Goal: Task Accomplishment & Management: Use online tool/utility

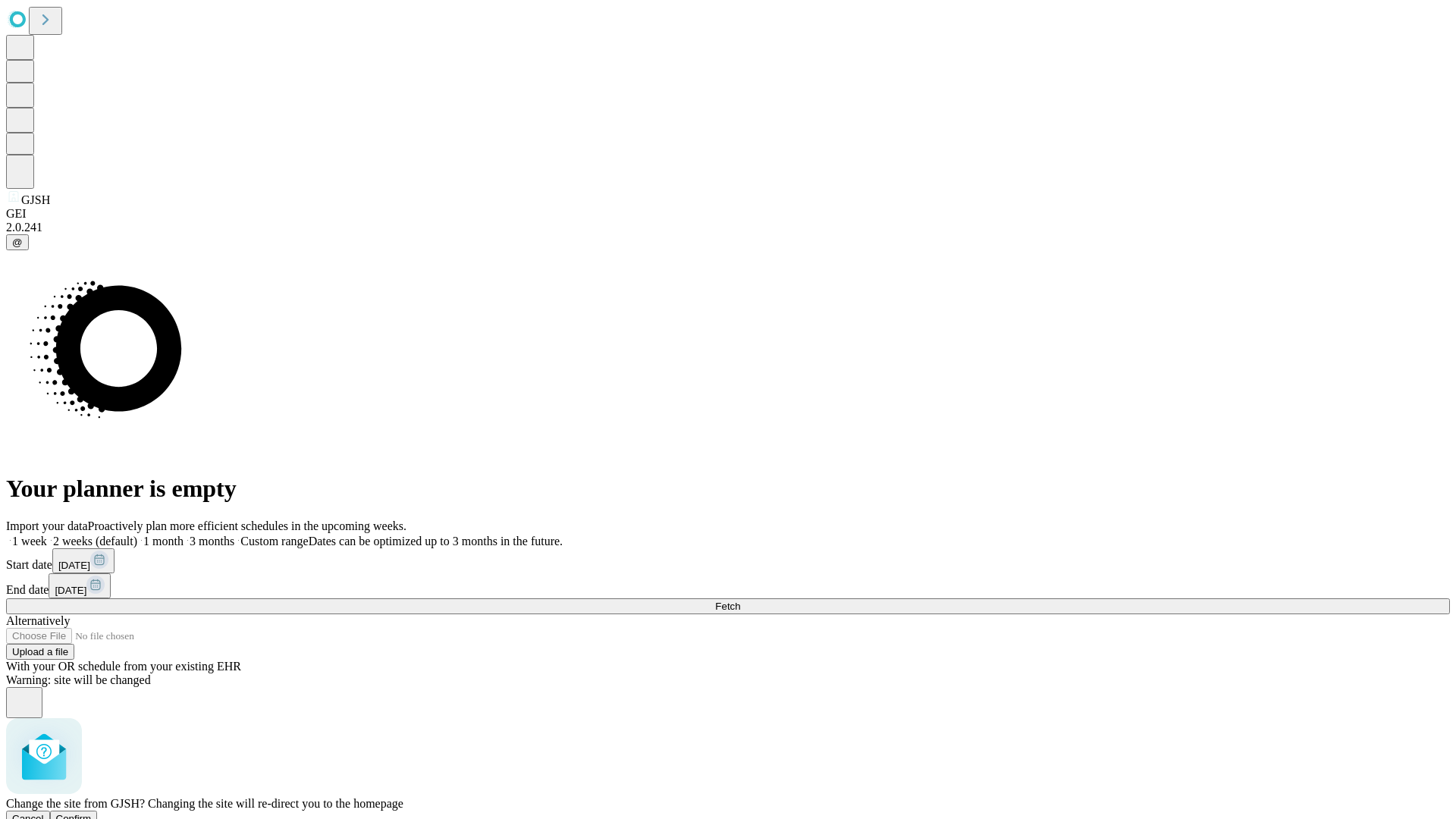
click at [92, 812] on span "Confirm" at bounding box center [74, 818] width 35 height 12
click at [47, 534] on label "1 week" at bounding box center [26, 540] width 41 height 13
click at [740, 600] on span "Fetch" at bounding box center [728, 606] width 25 height 12
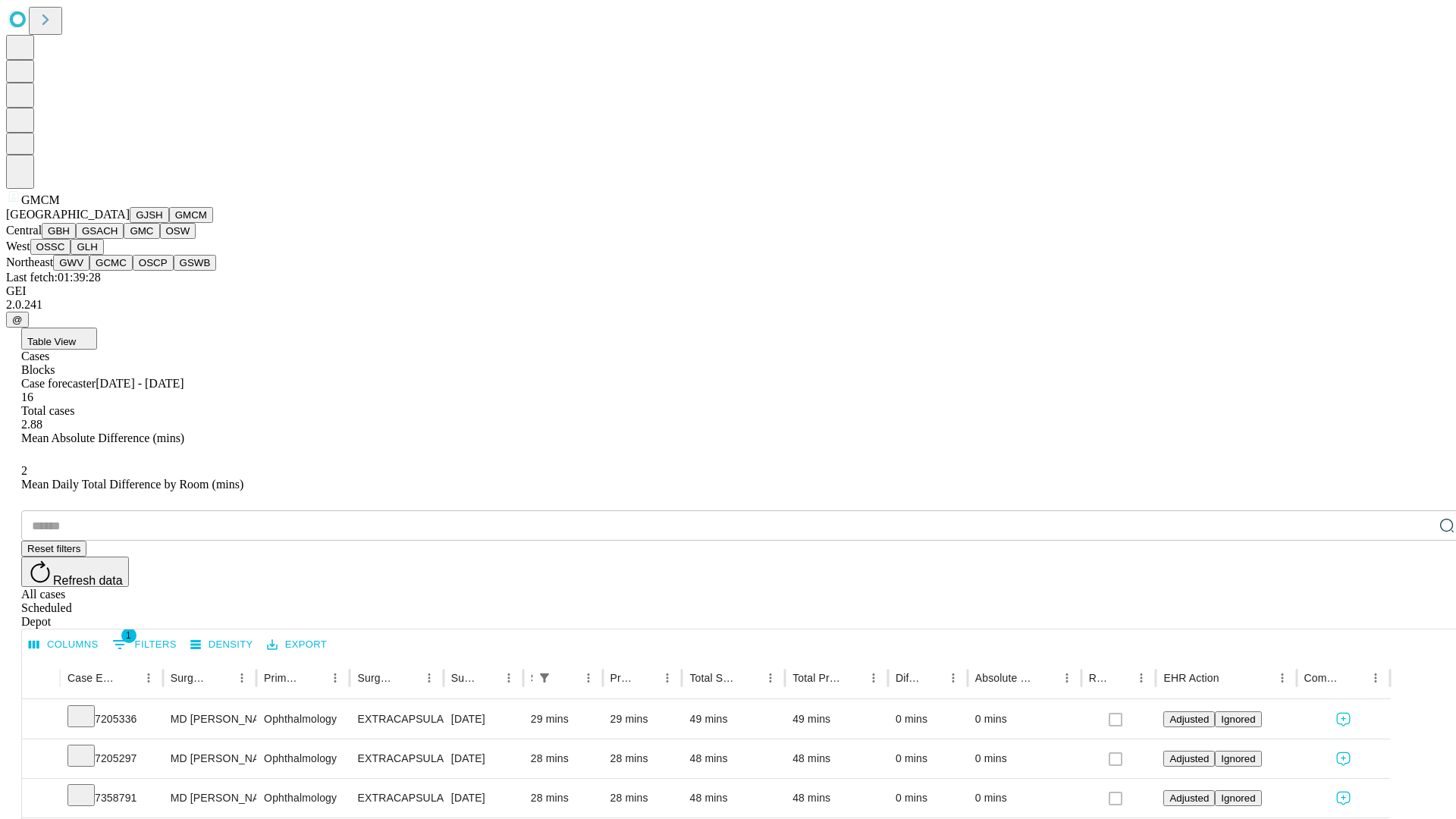
click at [76, 239] on button "GBH" at bounding box center [59, 231] width 35 height 16
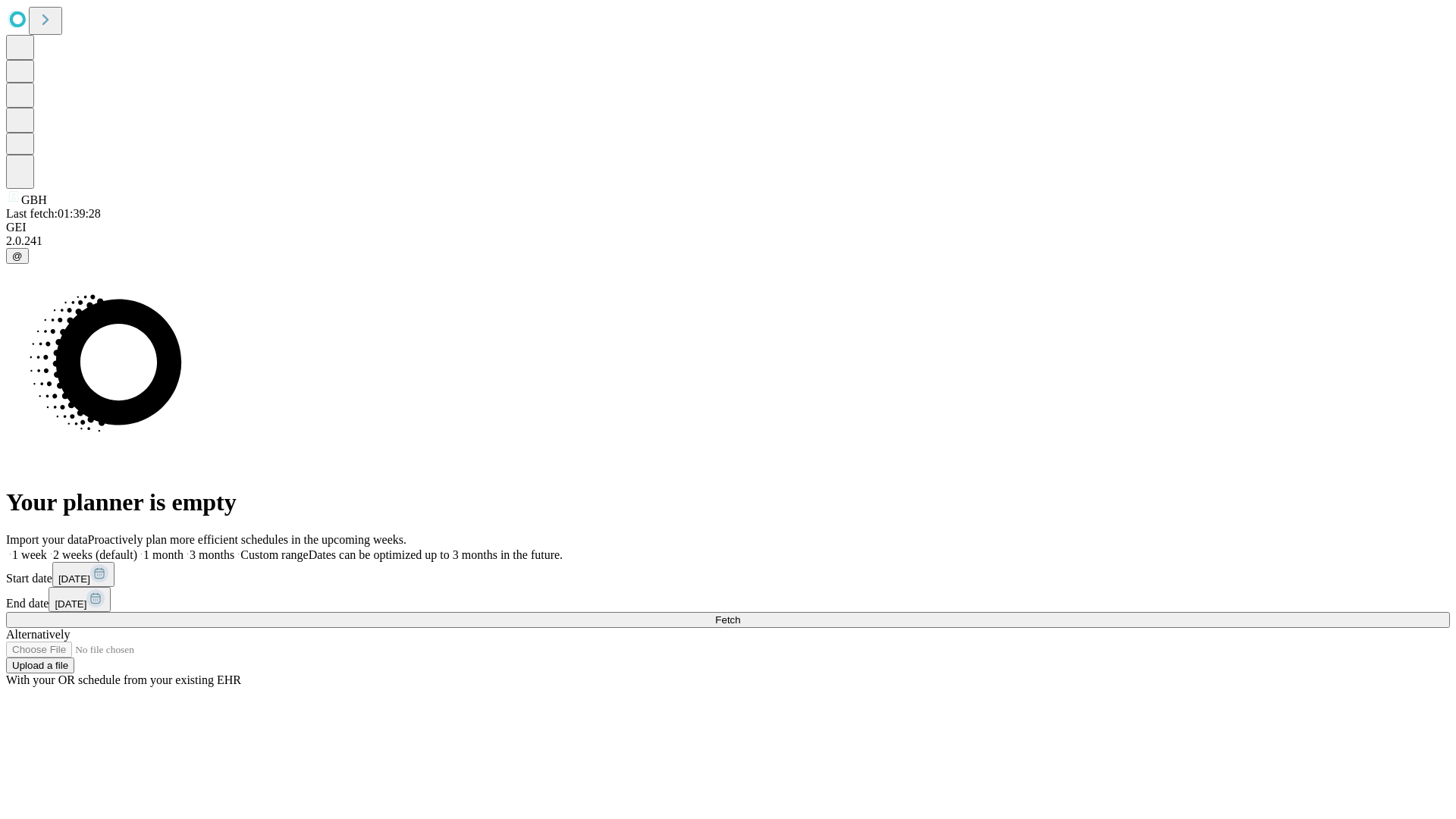
click at [47, 548] on label "1 week" at bounding box center [26, 554] width 41 height 13
click at [740, 614] on span "Fetch" at bounding box center [728, 620] width 25 height 12
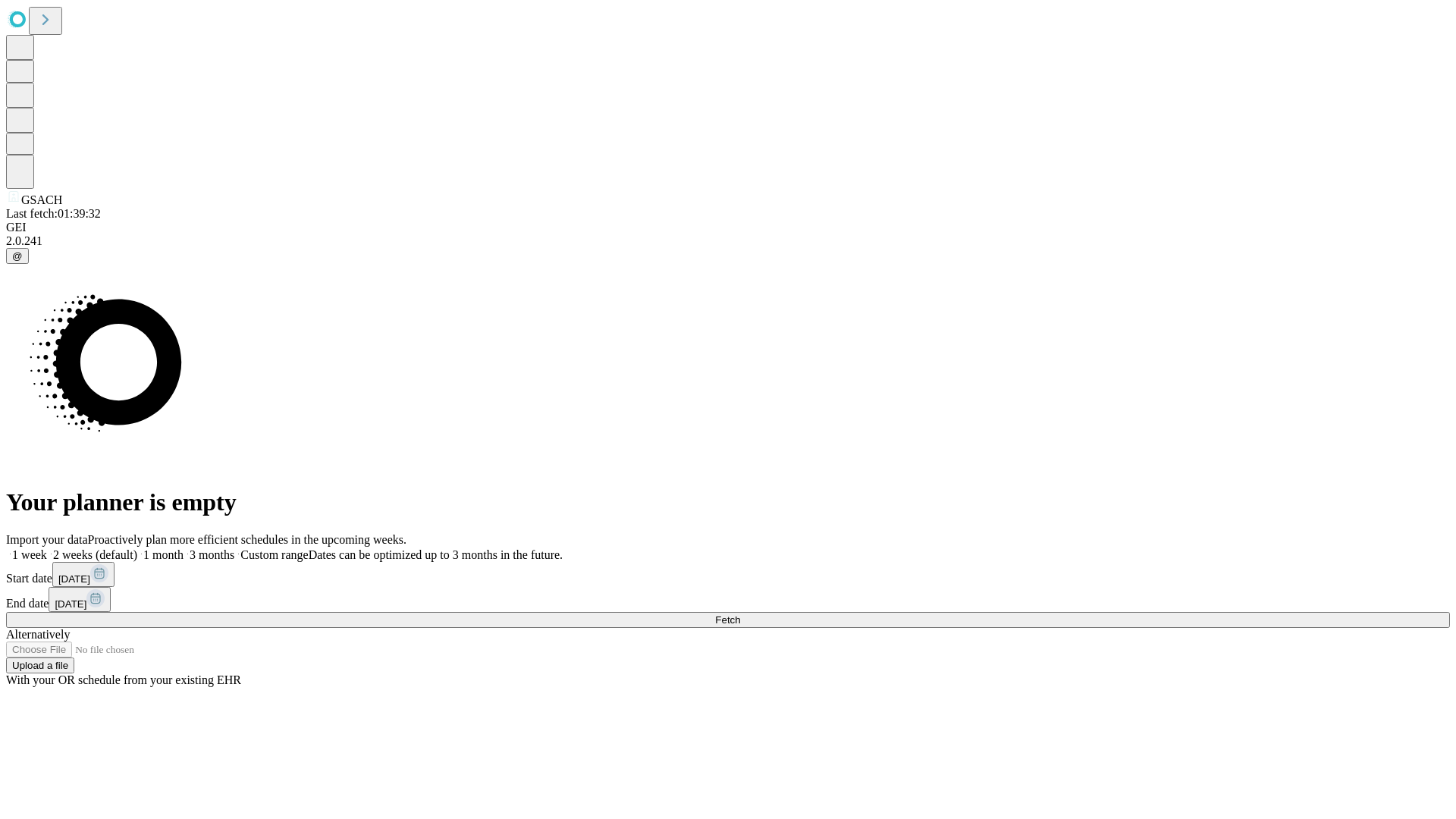
click at [47, 548] on label "1 week" at bounding box center [26, 554] width 41 height 13
click at [740, 614] on span "Fetch" at bounding box center [728, 620] width 25 height 12
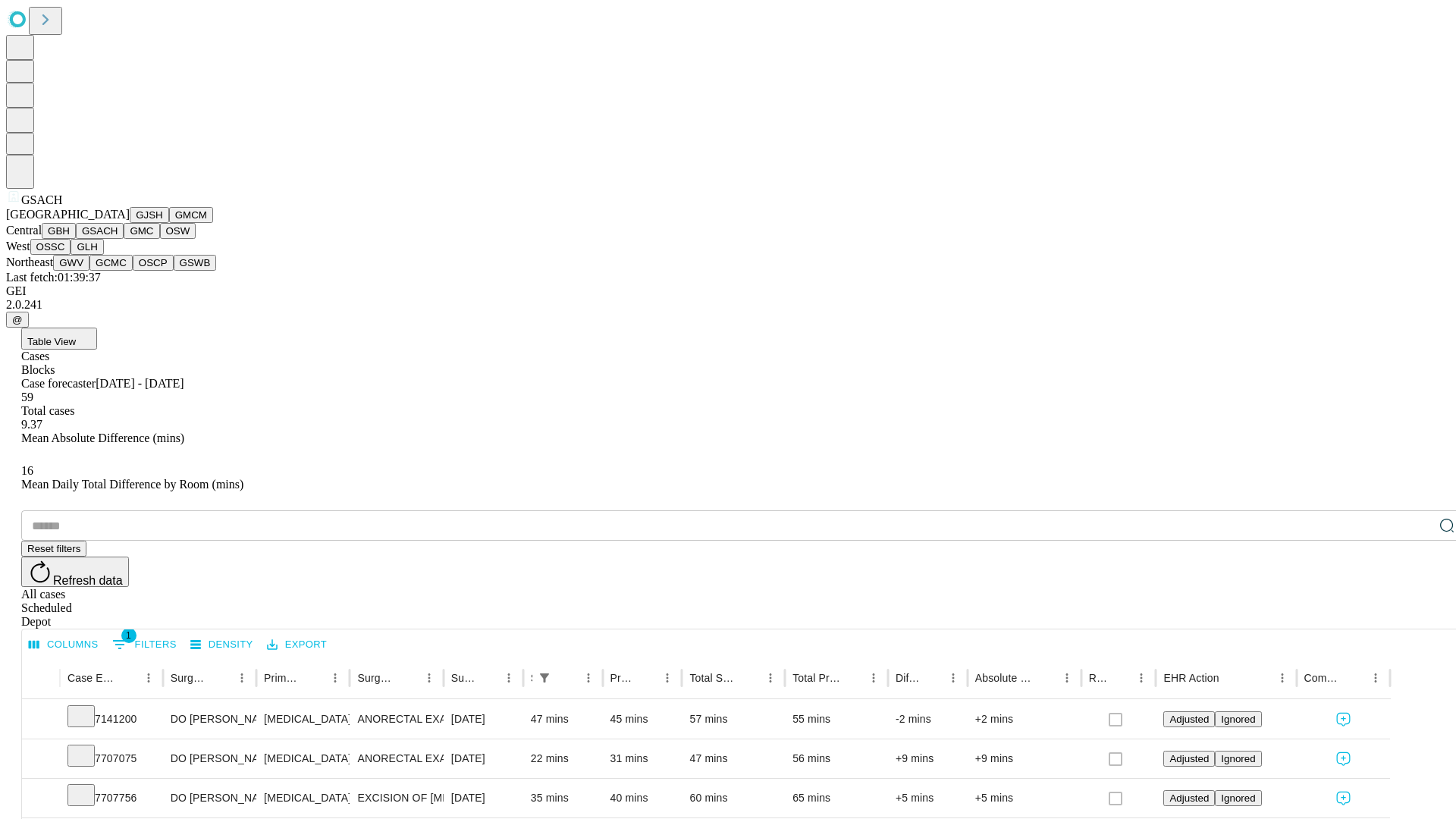
click at [124, 239] on button "GMC" at bounding box center [141, 231] width 35 height 16
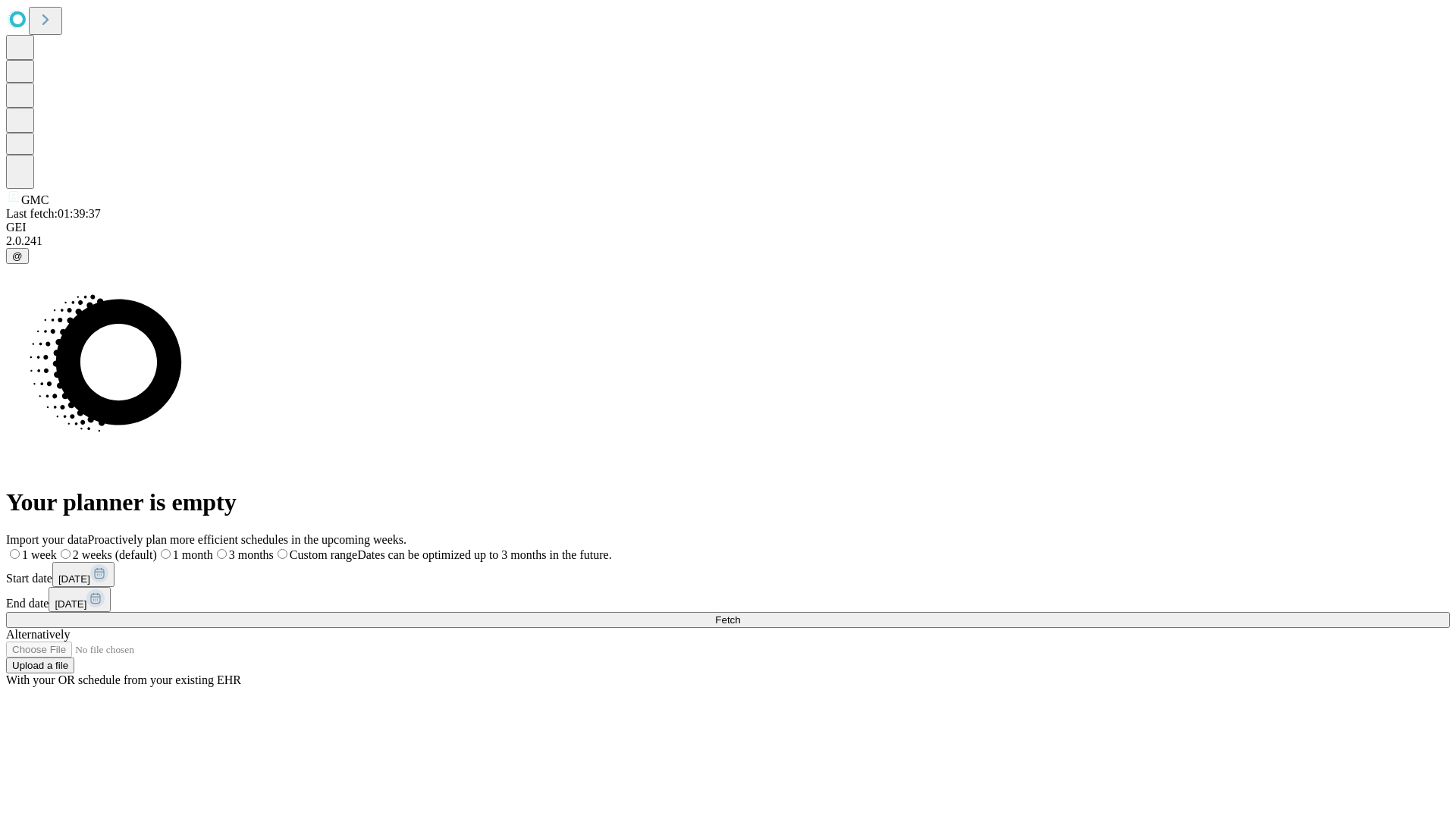
click at [740, 614] on span "Fetch" at bounding box center [728, 620] width 25 height 12
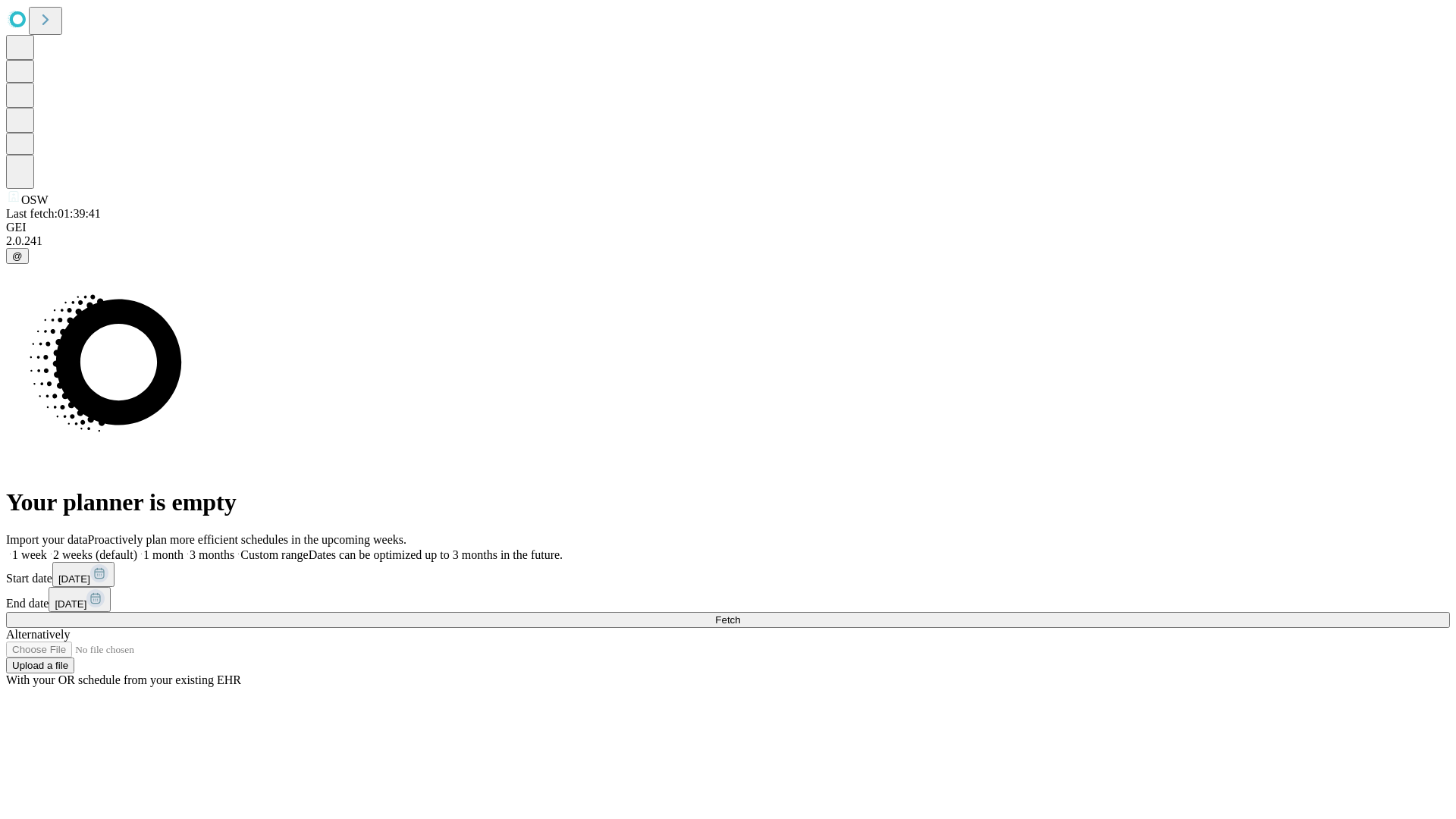
click at [47, 548] on label "1 week" at bounding box center [26, 554] width 41 height 13
click at [740, 614] on span "Fetch" at bounding box center [728, 620] width 25 height 12
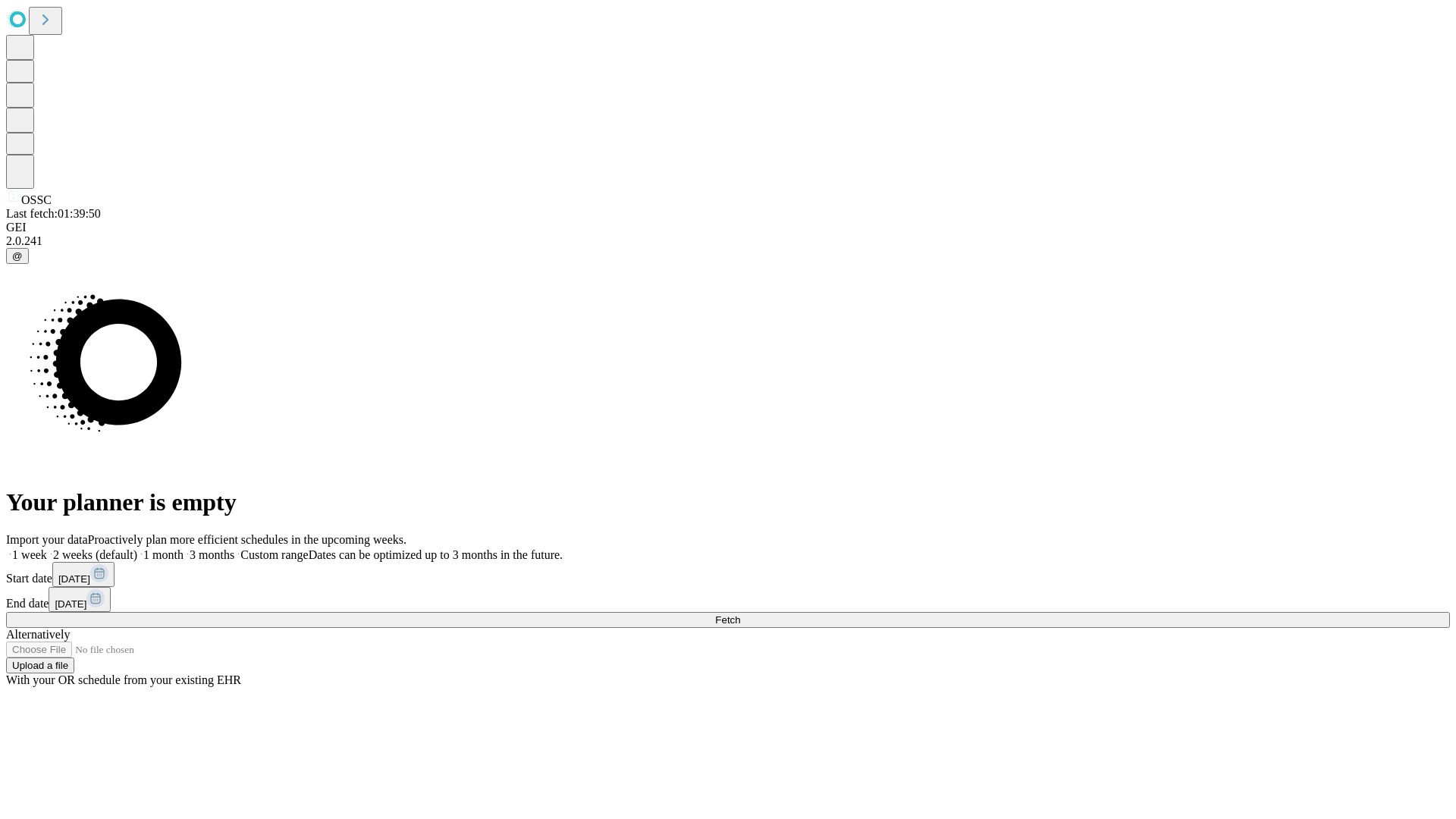
click at [47, 548] on label "1 week" at bounding box center [26, 554] width 41 height 13
click at [740, 614] on span "Fetch" at bounding box center [728, 620] width 25 height 12
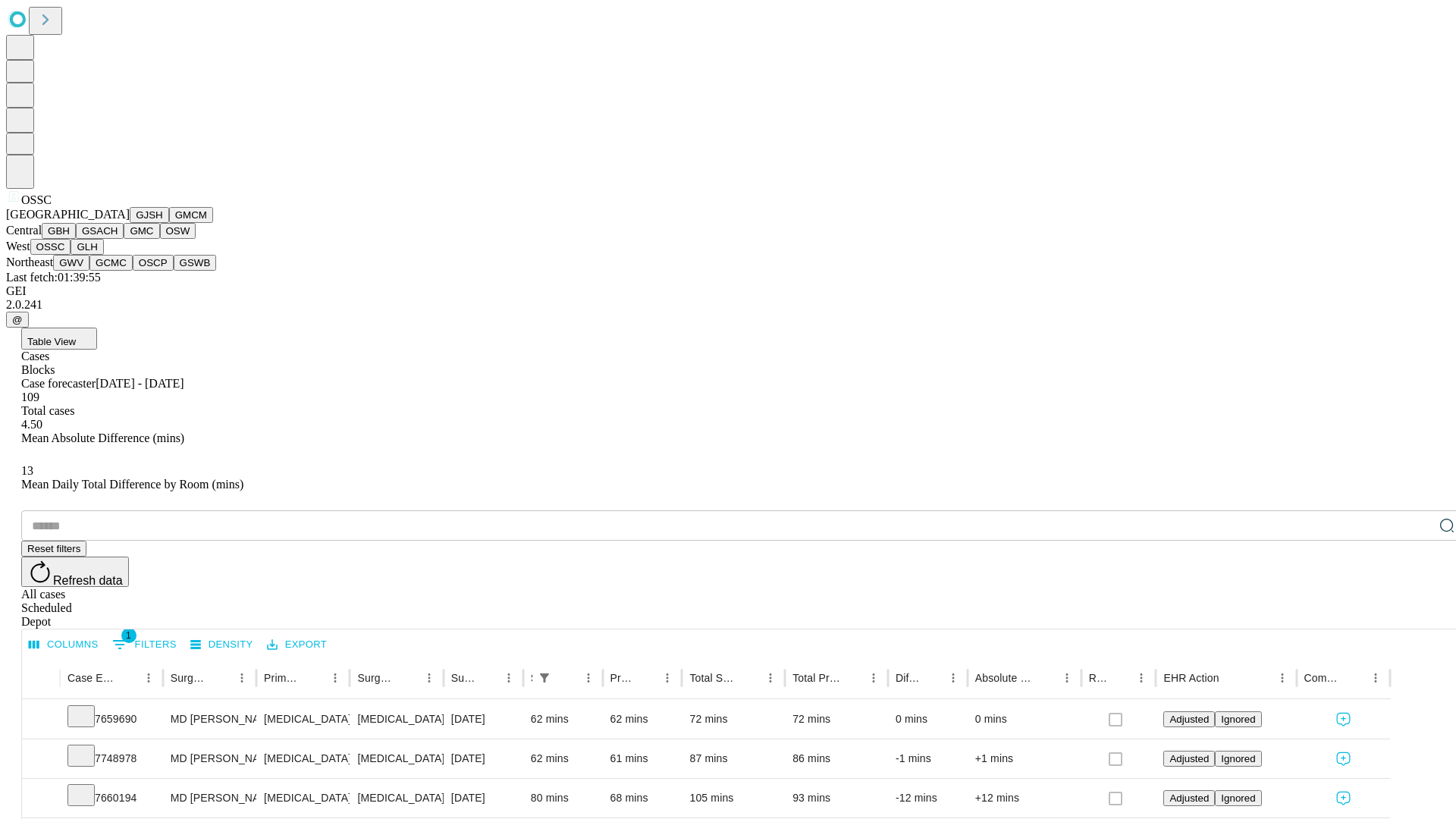
click at [103, 255] on button "GLH" at bounding box center [87, 247] width 33 height 16
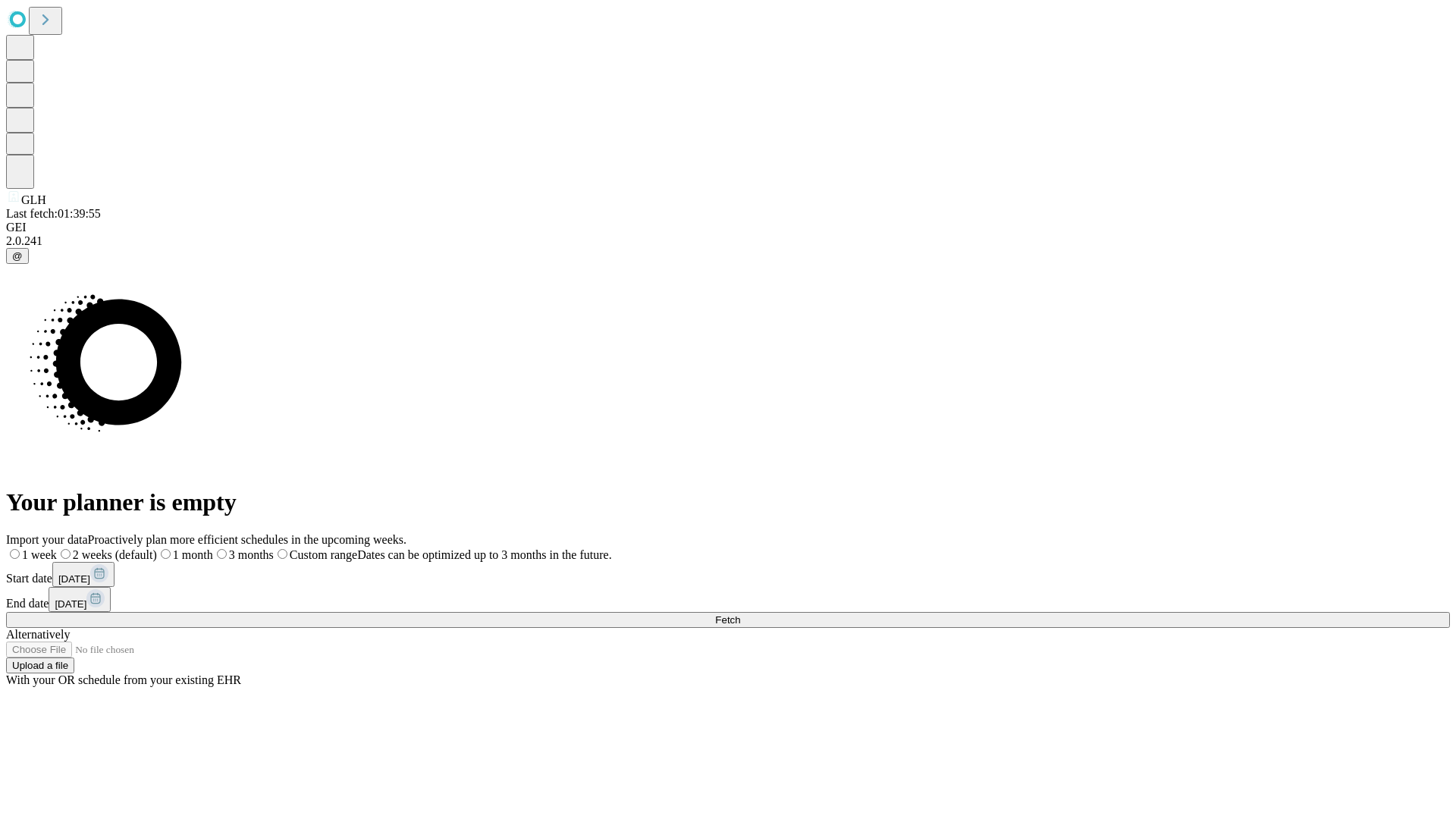
click at [740, 614] on span "Fetch" at bounding box center [728, 620] width 25 height 12
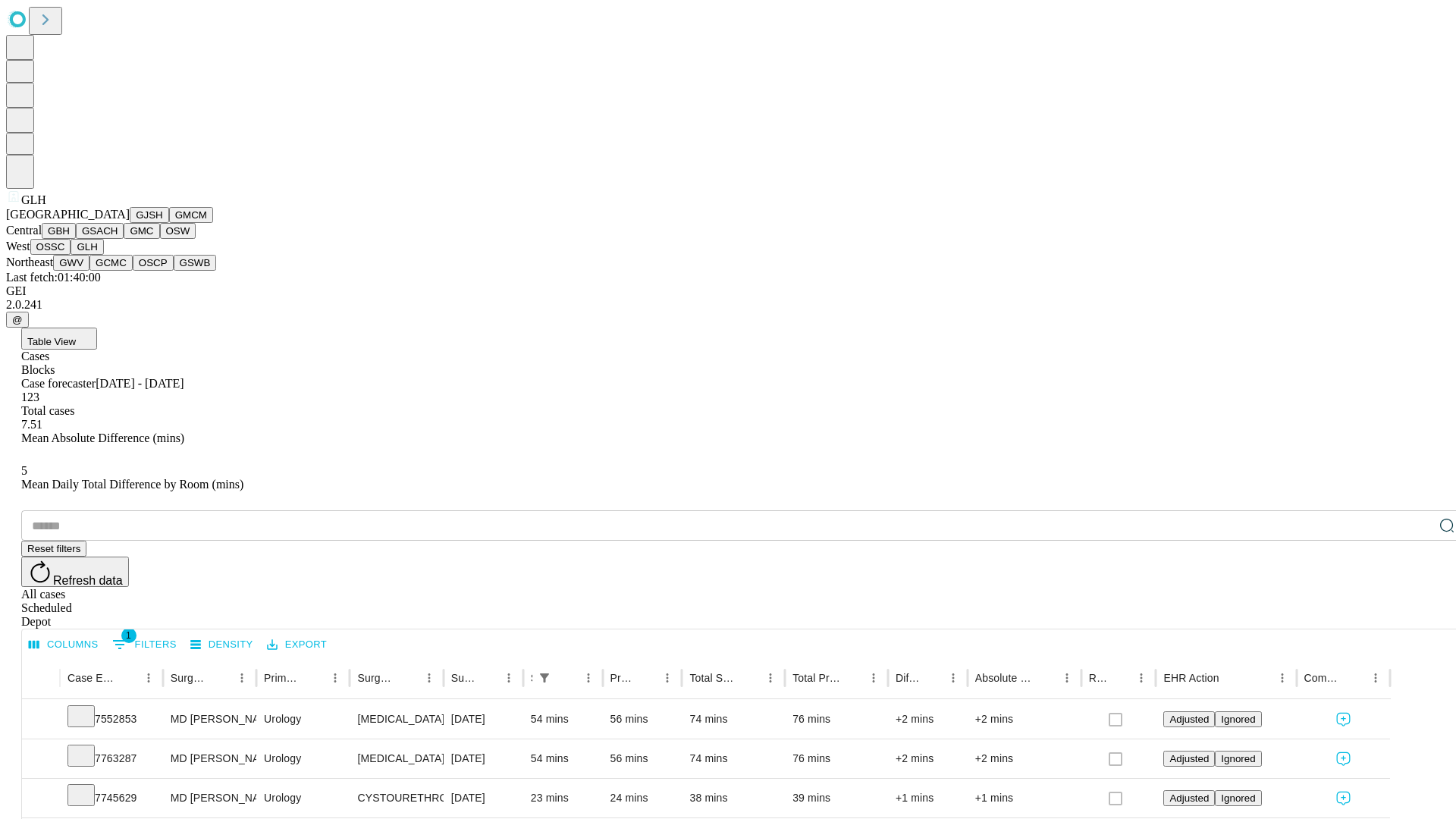
click at [89, 271] on button "GWV" at bounding box center [71, 263] width 36 height 16
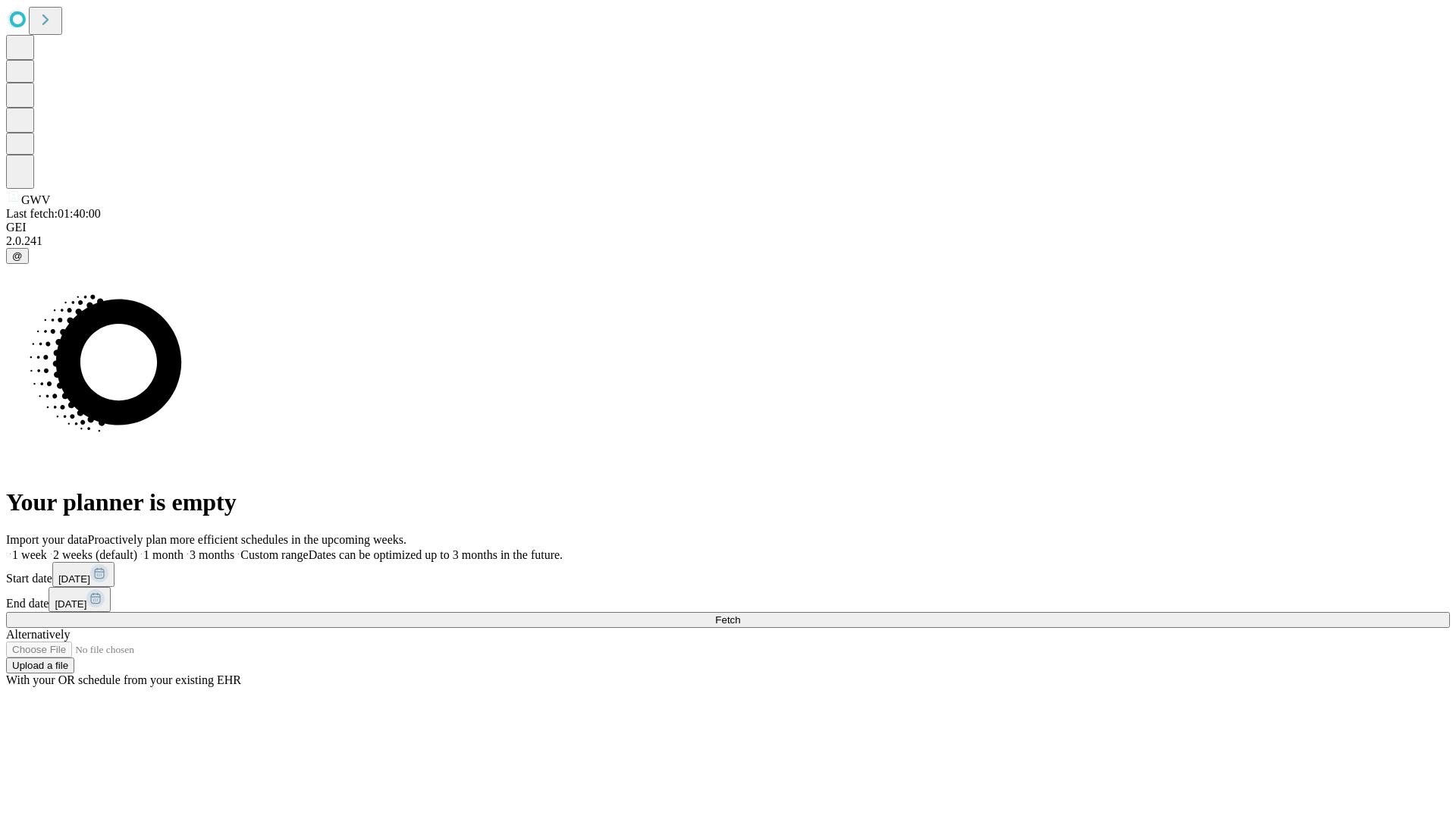
click at [47, 548] on label "1 week" at bounding box center [26, 554] width 41 height 13
click at [740, 614] on span "Fetch" at bounding box center [728, 620] width 25 height 12
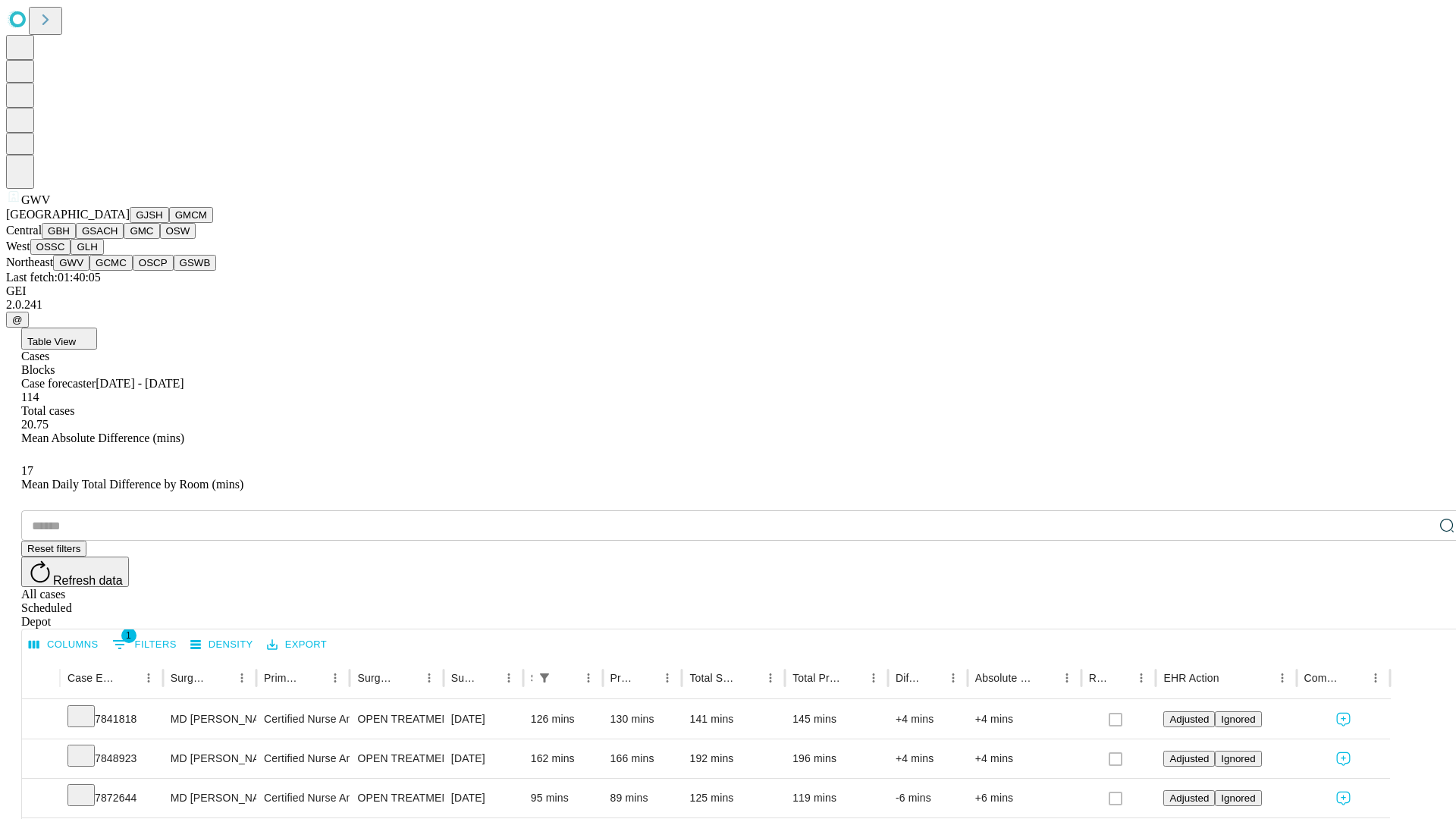
click at [118, 271] on button "GCMC" at bounding box center [110, 263] width 43 height 16
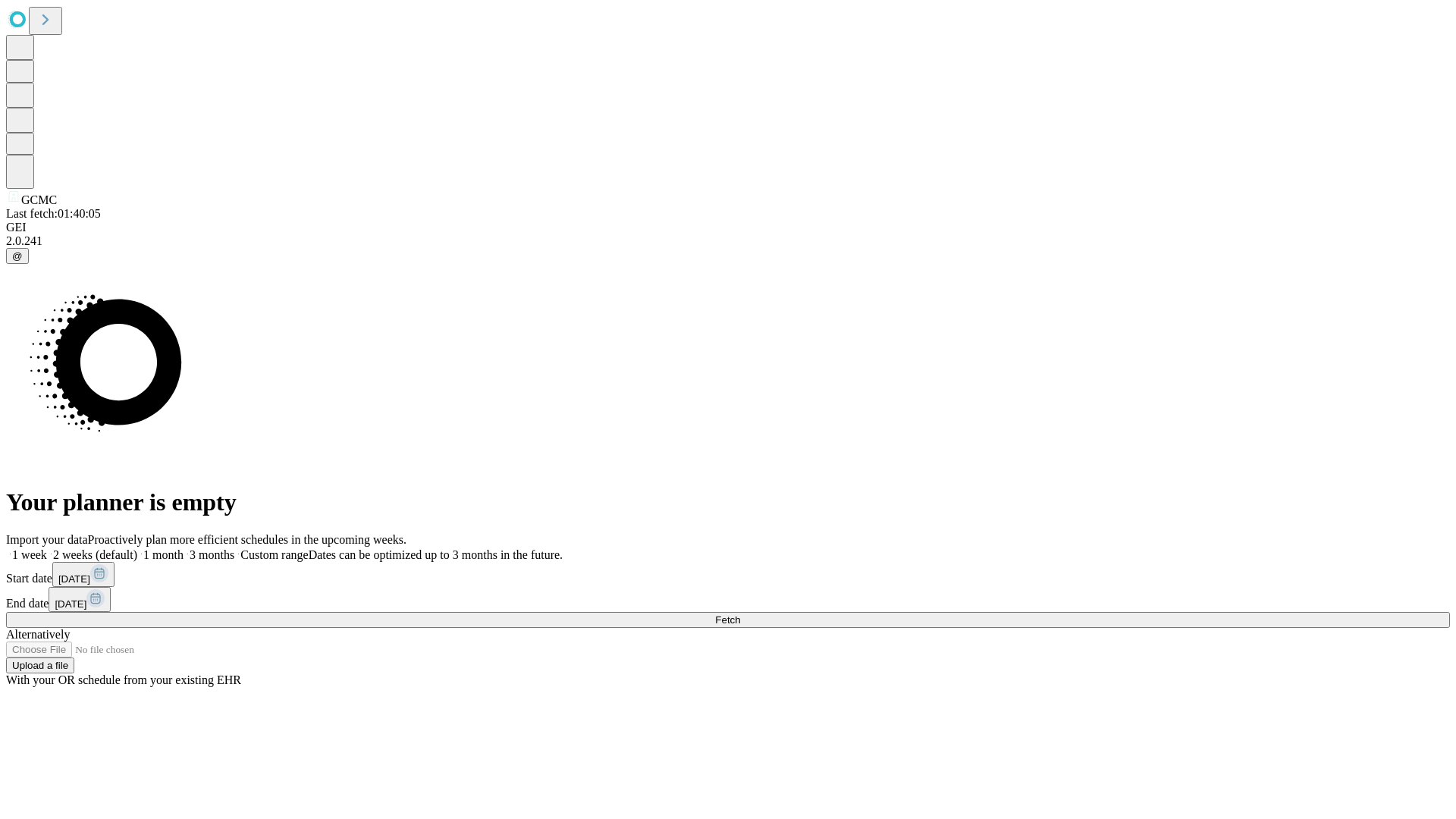
click at [47, 548] on label "1 week" at bounding box center [26, 554] width 41 height 13
click at [740, 614] on span "Fetch" at bounding box center [728, 620] width 25 height 12
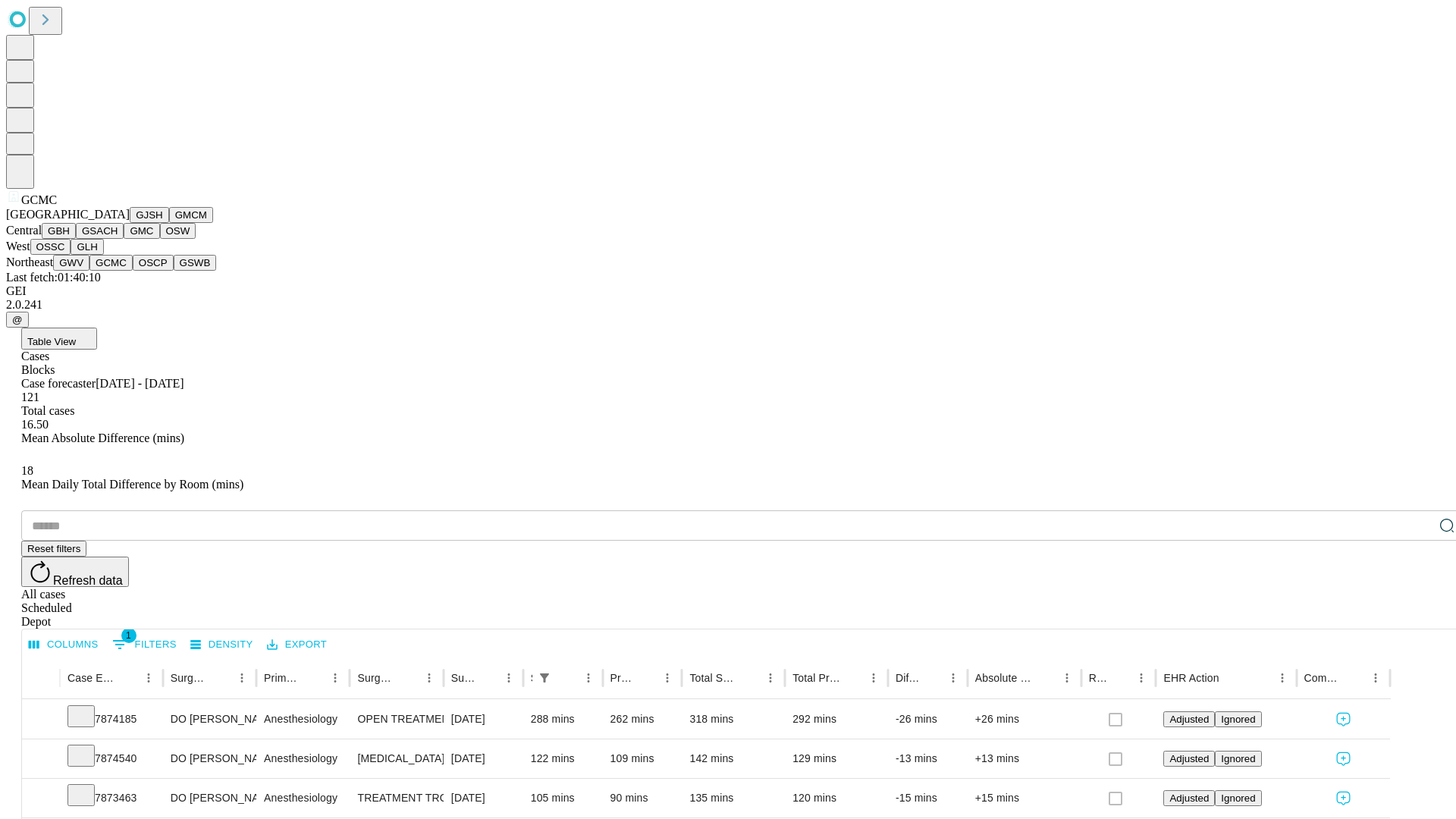
click at [133, 271] on button "OSCP" at bounding box center [153, 263] width 41 height 16
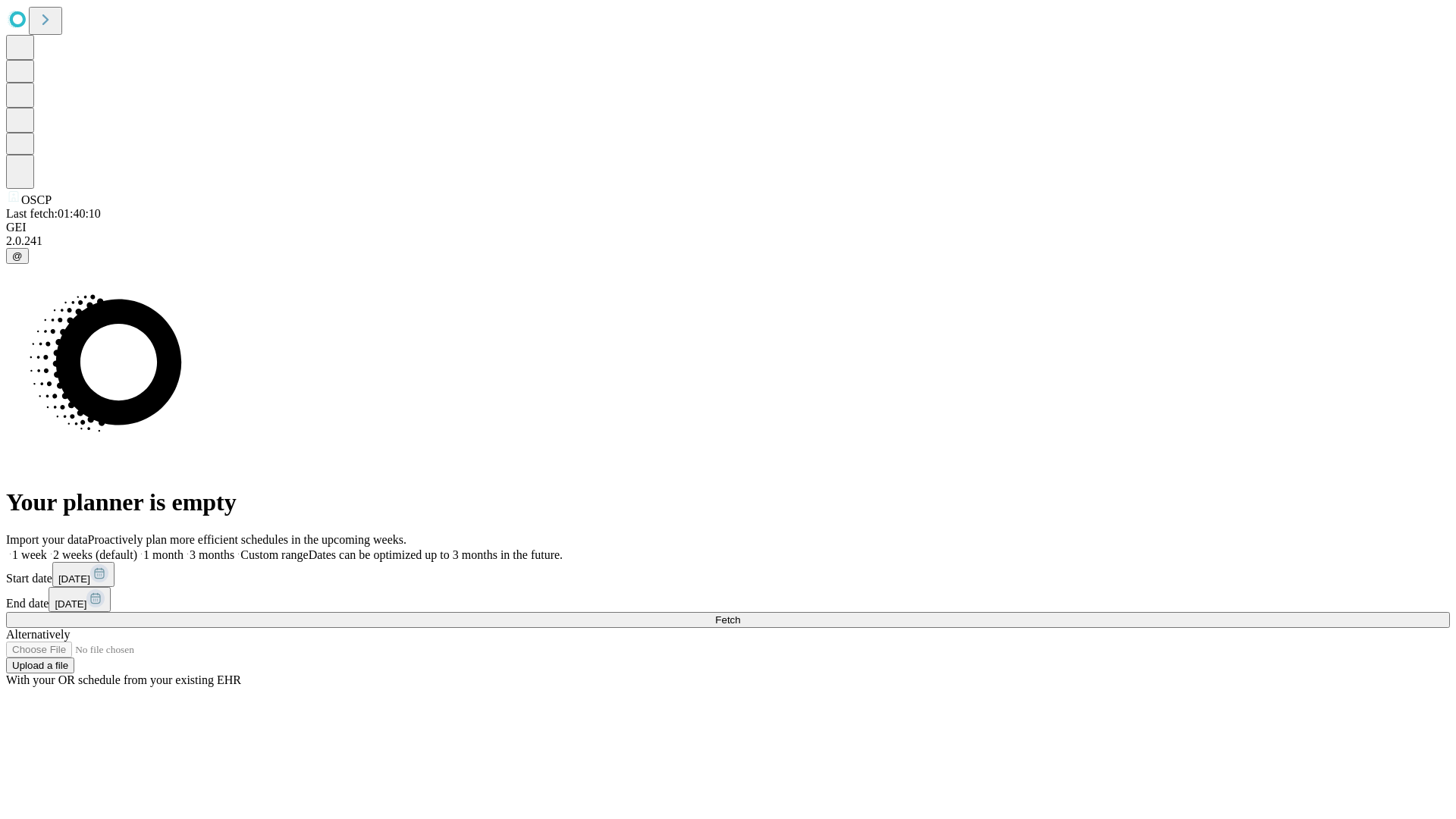
click at [47, 548] on label "1 week" at bounding box center [26, 554] width 41 height 13
click at [740, 614] on span "Fetch" at bounding box center [728, 620] width 25 height 12
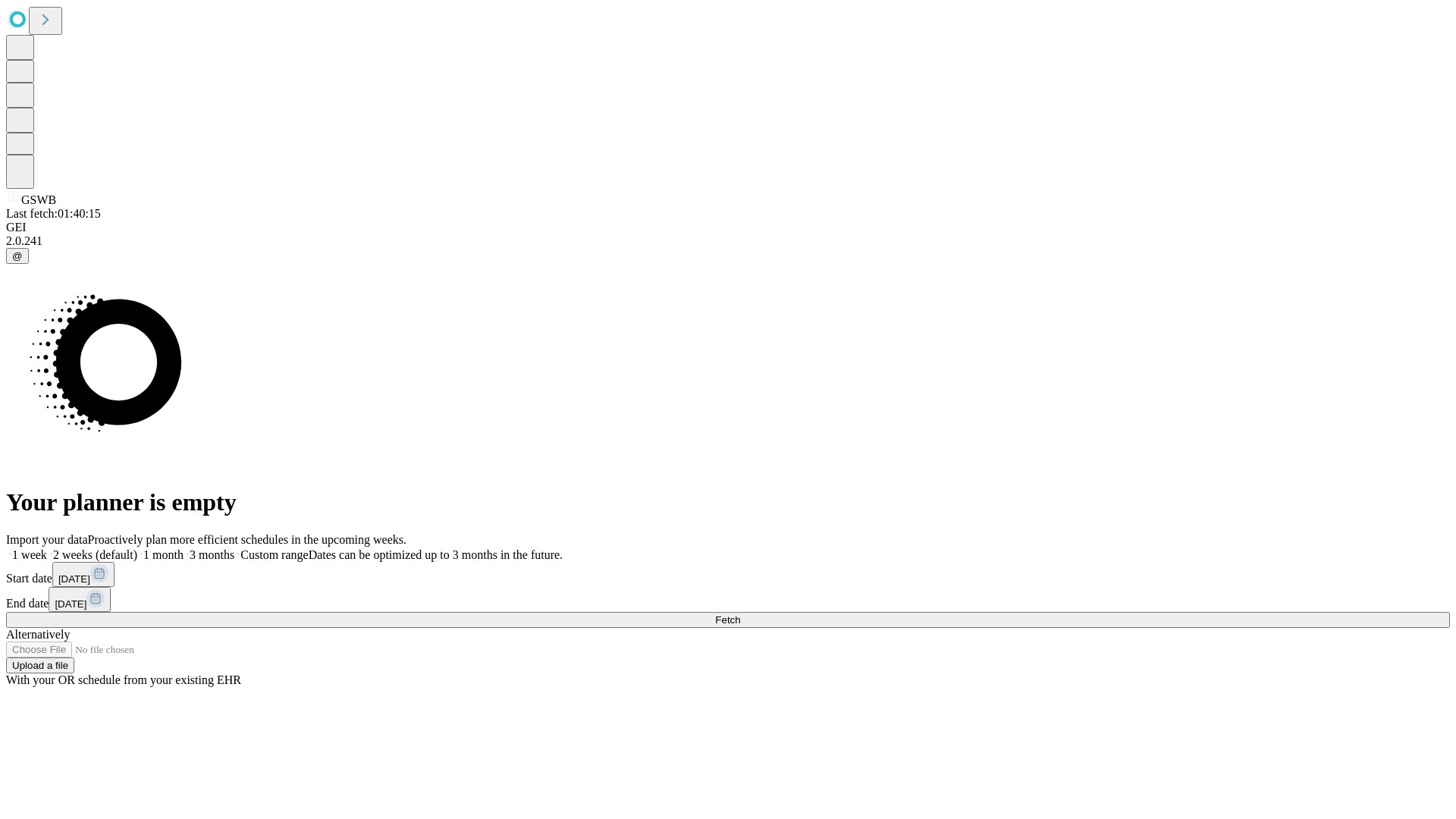
click at [47, 548] on label "1 week" at bounding box center [26, 554] width 41 height 13
click at [740, 614] on span "Fetch" at bounding box center [728, 620] width 25 height 12
